Goal: Understand process/instructions

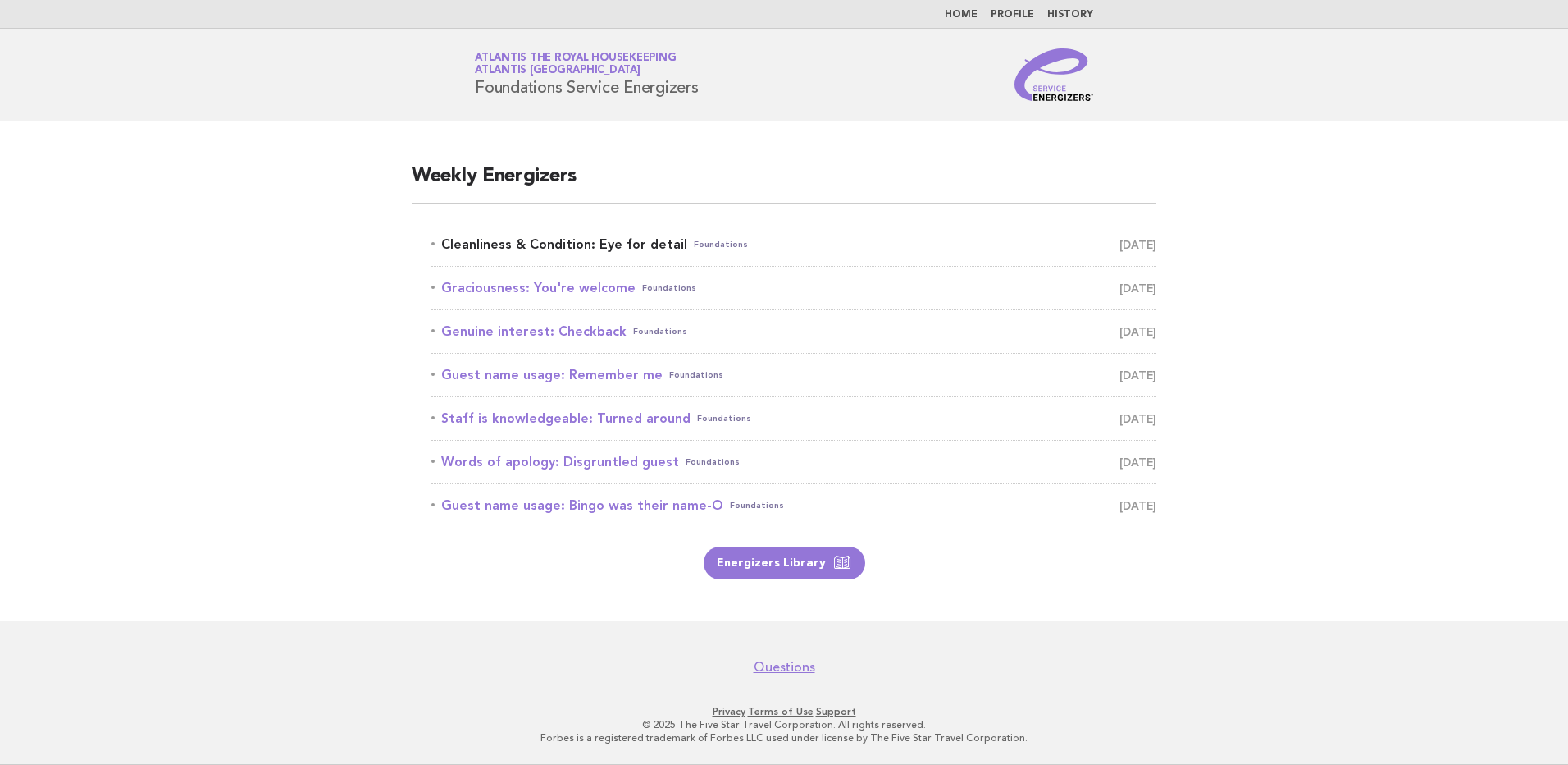
click at [549, 246] on link "Cleanliness & Condition: Eye for detail Foundations October 6" at bounding box center [794, 244] width 725 height 23
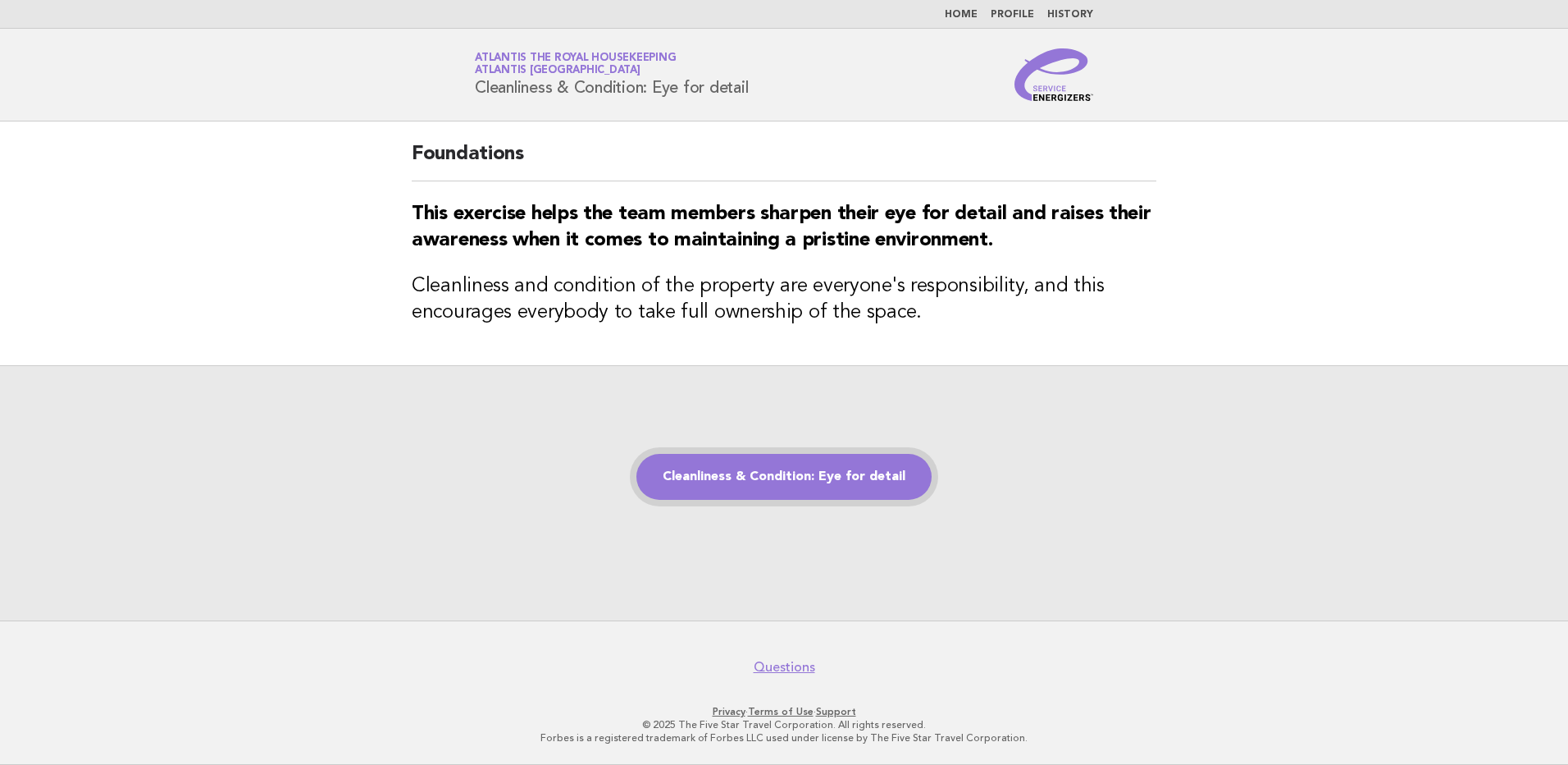
click at [807, 472] on link "Cleanliness & Condition: Eye for detail" at bounding box center [784, 477] width 295 height 46
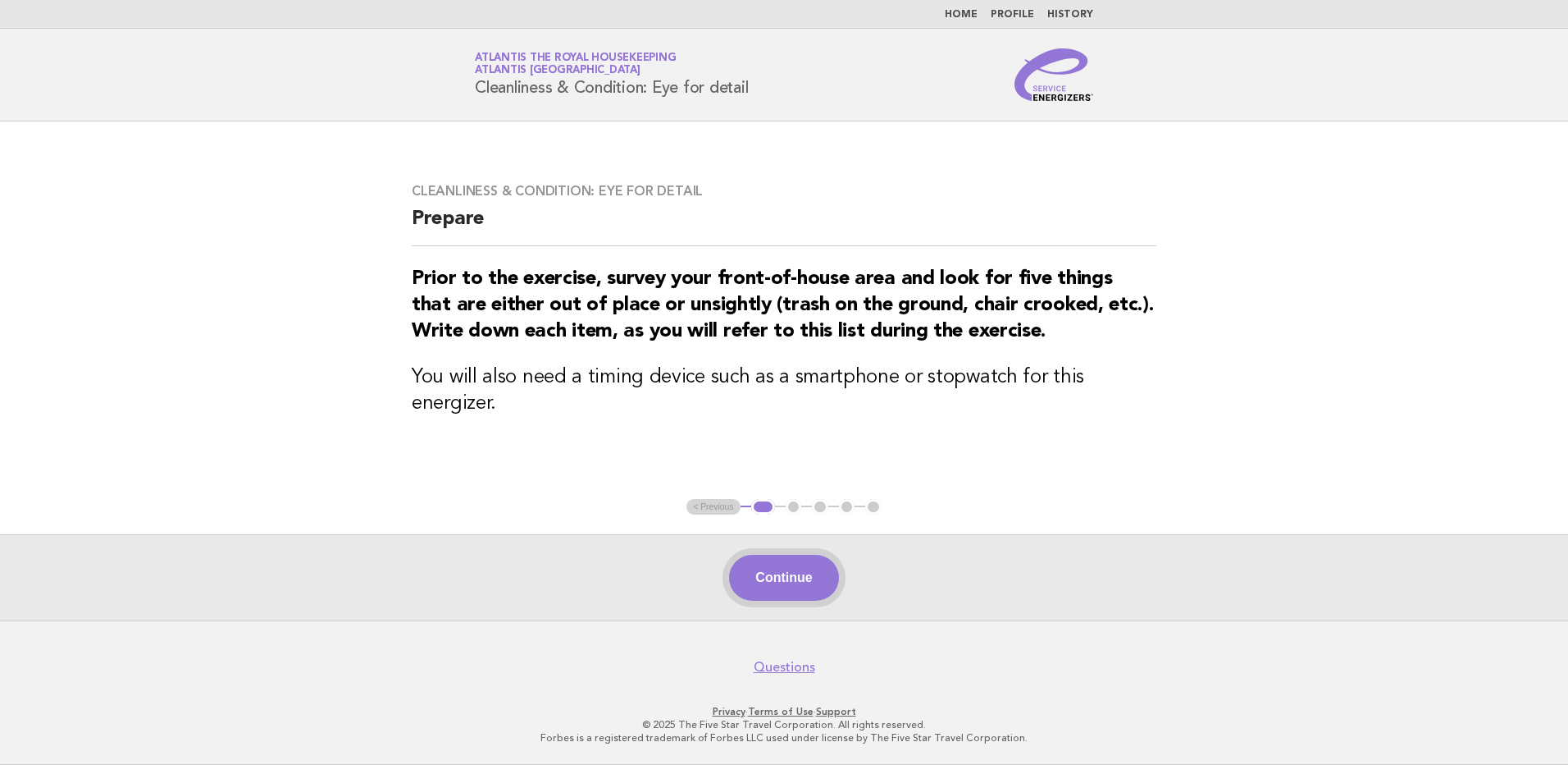
click at [801, 585] on button "Continue" at bounding box center [784, 578] width 109 height 46
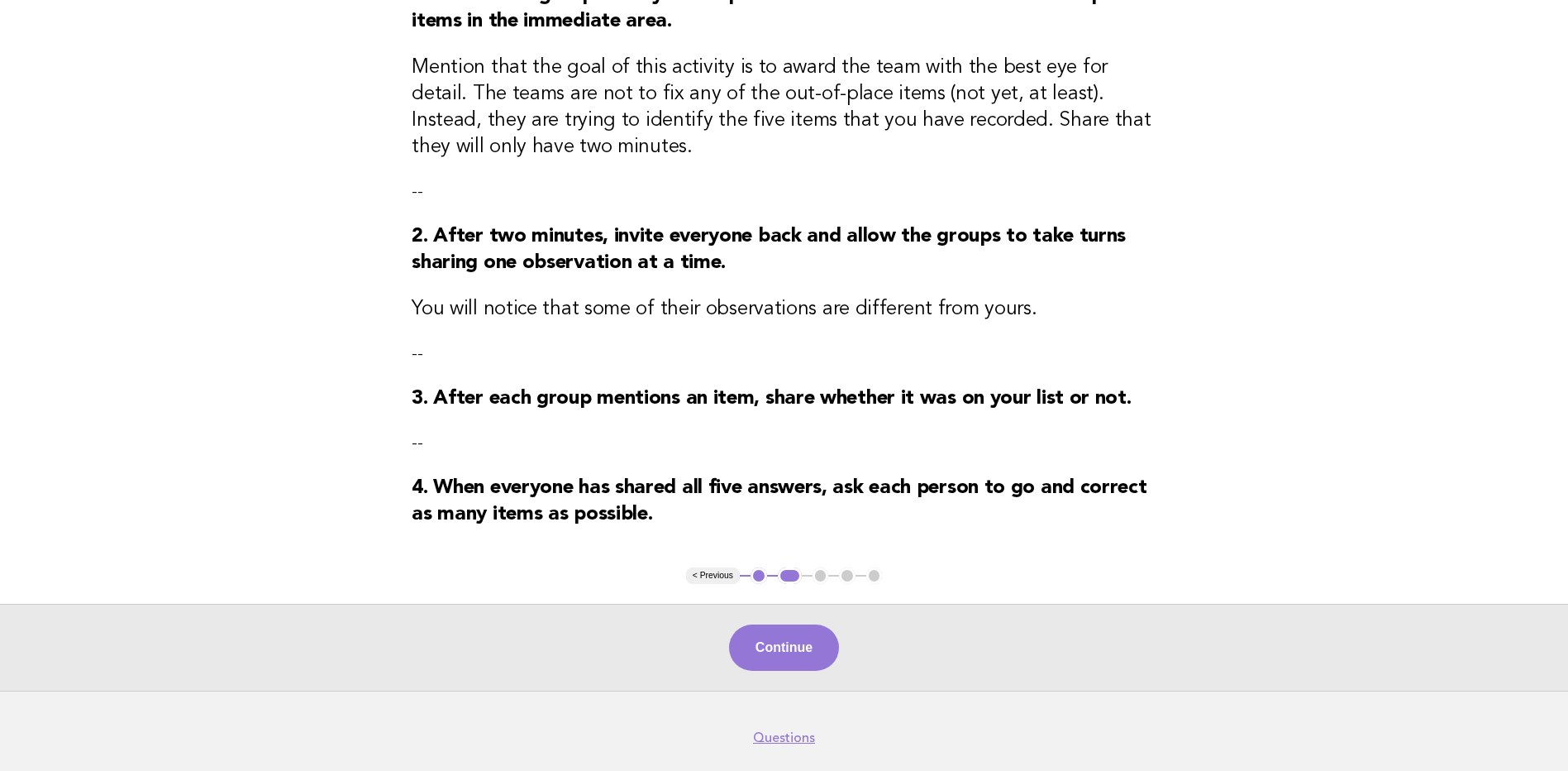
scroll to position [248, 0]
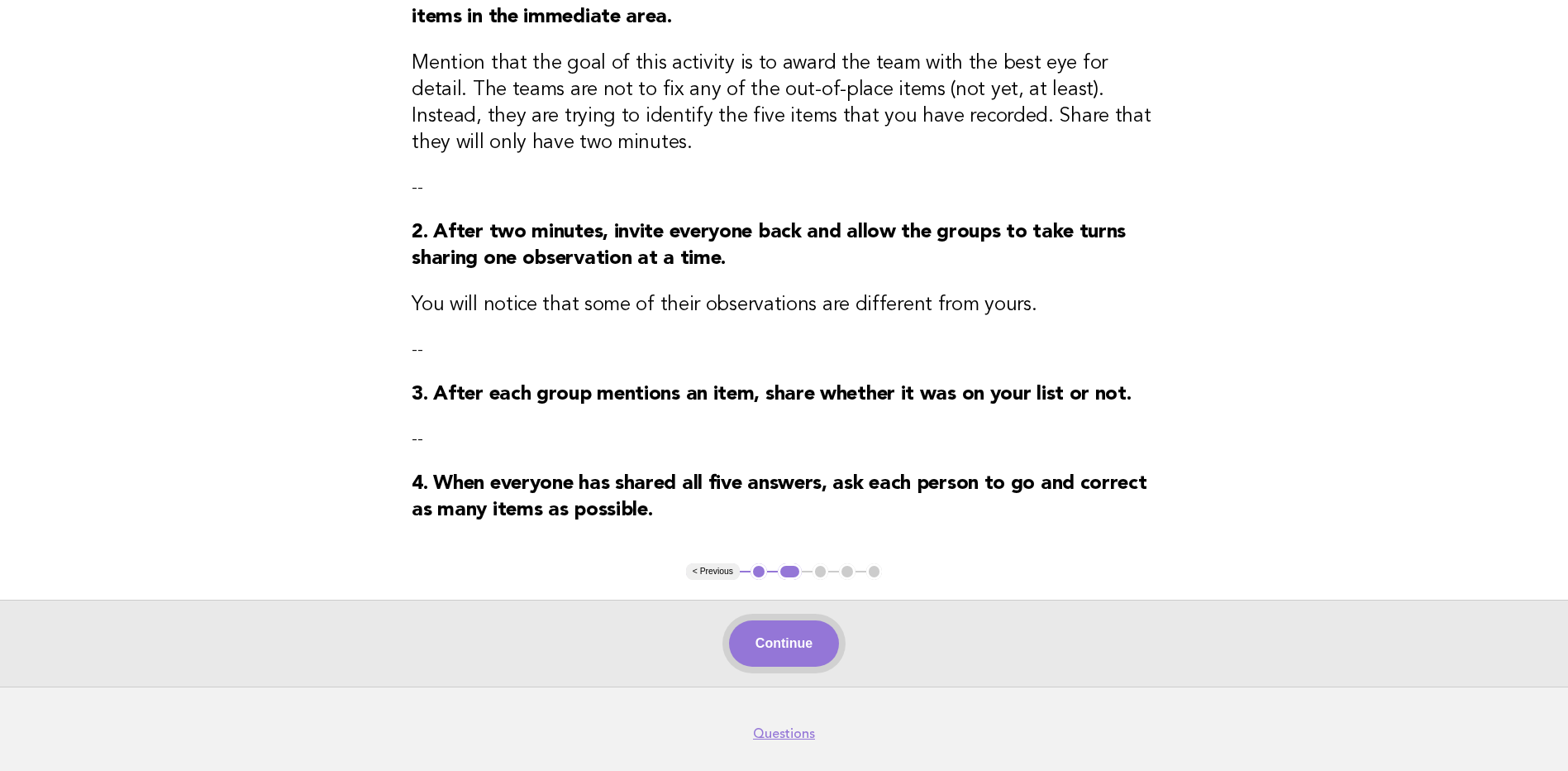
click at [811, 646] on button "Continue" at bounding box center [784, 644] width 110 height 47
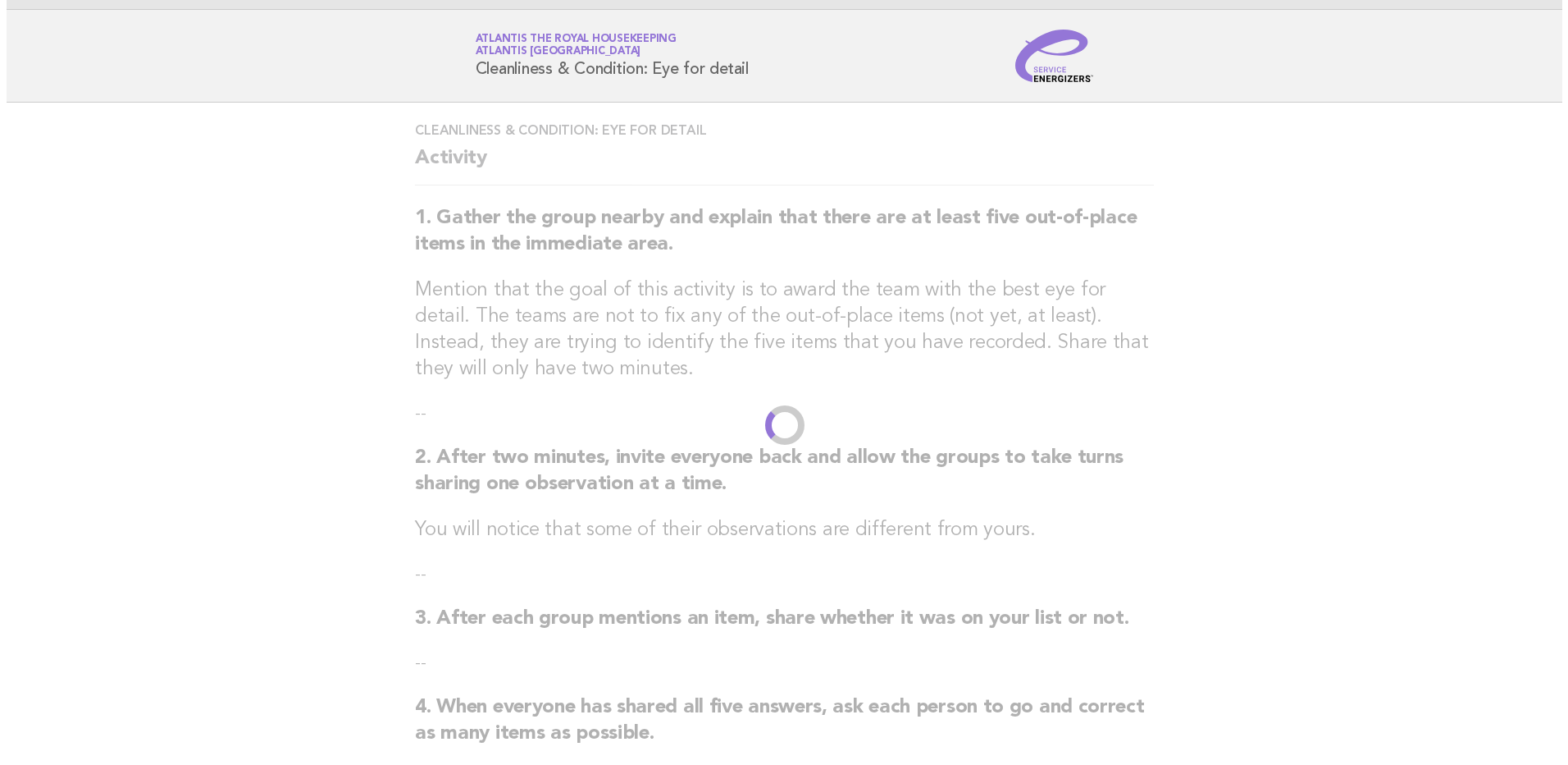
scroll to position [0, 0]
